Goal: Share content

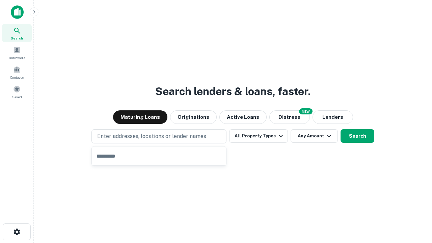
type input "**********"
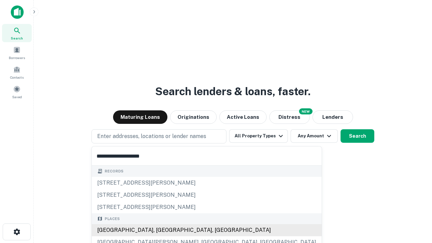
click at [161, 230] on div "Santa Monica, CA, USA" at bounding box center [207, 230] width 230 height 12
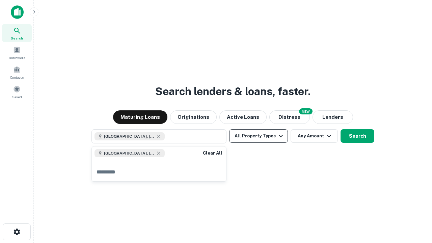
click at [259, 136] on button "All Property Types" at bounding box center [258, 136] width 59 height 14
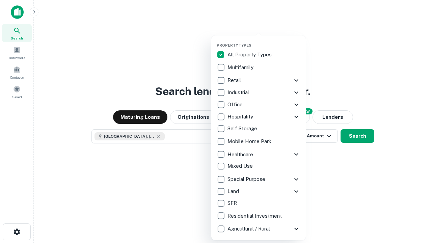
click at [264, 41] on button "button" at bounding box center [264, 41] width 95 height 0
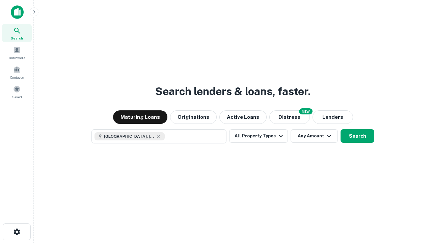
scroll to position [11, 0]
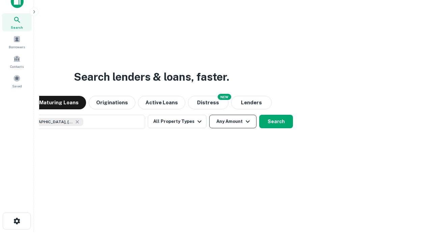
click at [209, 115] on button "Any Amount" at bounding box center [232, 122] width 47 height 14
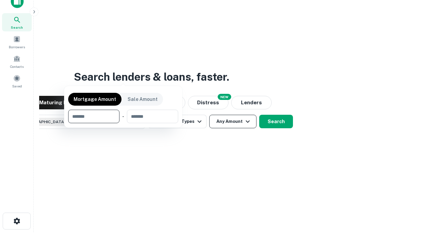
scroll to position [49, 191]
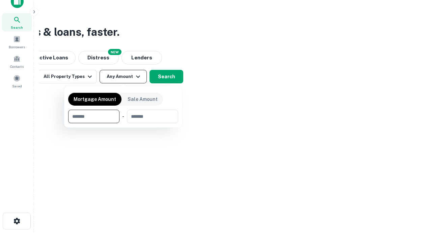
type input "*******"
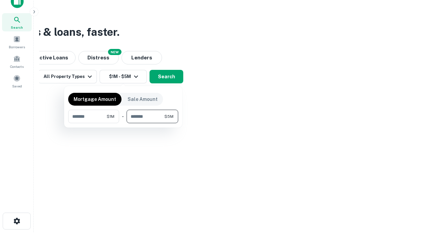
type input "*******"
click at [123, 123] on button "button" at bounding box center [123, 123] width 110 height 0
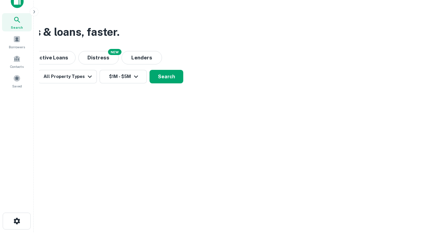
scroll to position [11, 0]
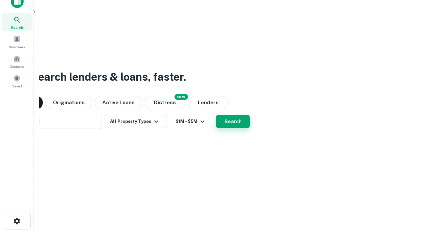
click at [216, 115] on button "Search" at bounding box center [233, 122] width 34 height 14
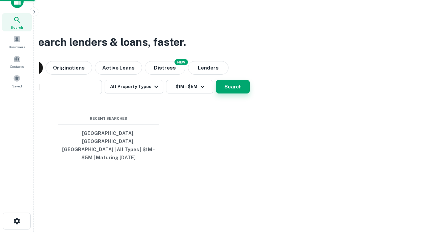
scroll to position [22, 191]
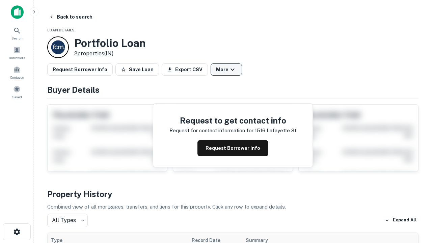
click at [226, 70] on button "More" at bounding box center [226, 70] width 31 height 12
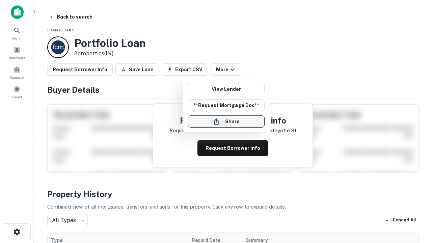
click at [226, 122] on button "Share" at bounding box center [226, 122] width 77 height 12
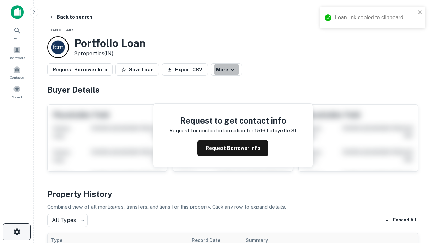
click at [17, 232] on icon "button" at bounding box center [17, 232] width 8 height 8
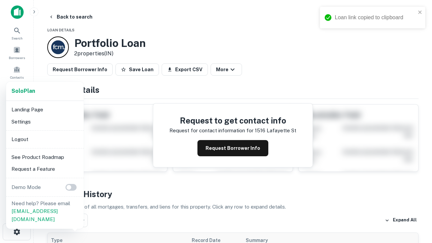
click at [45, 139] on li "Logout" at bounding box center [45, 139] width 72 height 12
